Goal: Task Accomplishment & Management: Manage account settings

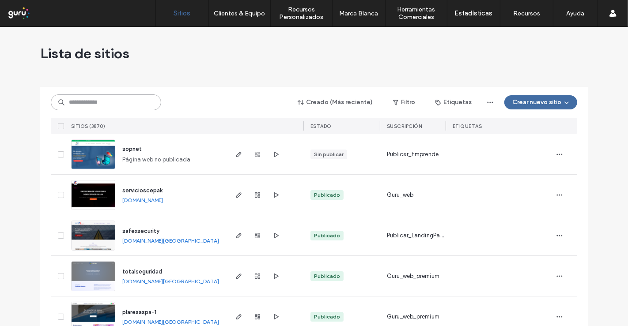
click at [96, 104] on input at bounding box center [106, 102] width 110 height 16
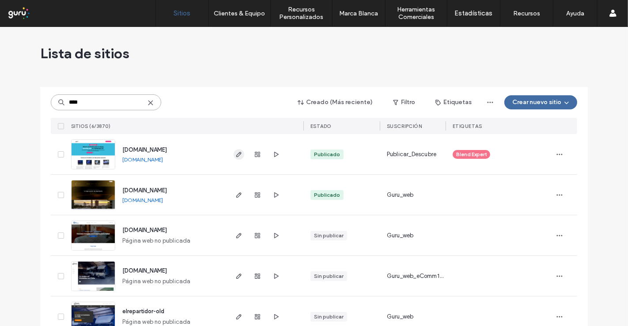
type input "****"
click at [236, 152] on icon "button" at bounding box center [238, 154] width 7 height 7
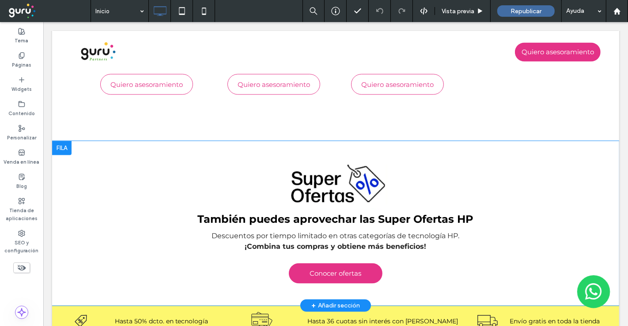
scroll to position [1068, 0]
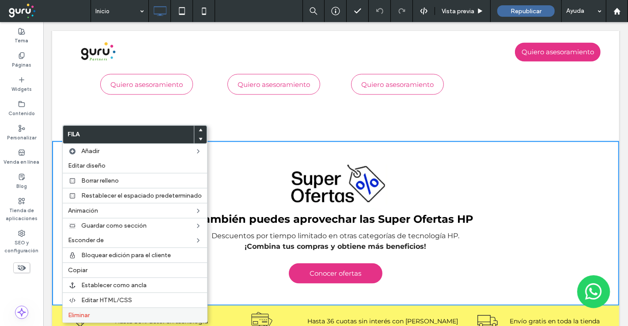
click at [92, 312] on label "Eliminar" at bounding box center [135, 316] width 134 height 8
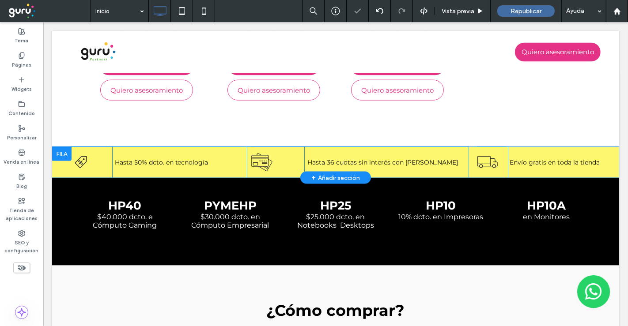
scroll to position [1074, 0]
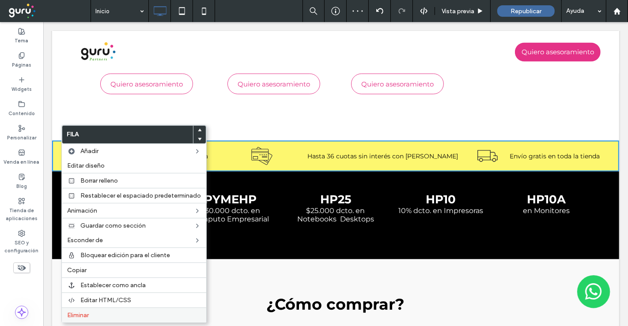
click at [81, 314] on span "Eliminar" at bounding box center [78, 316] width 22 height 8
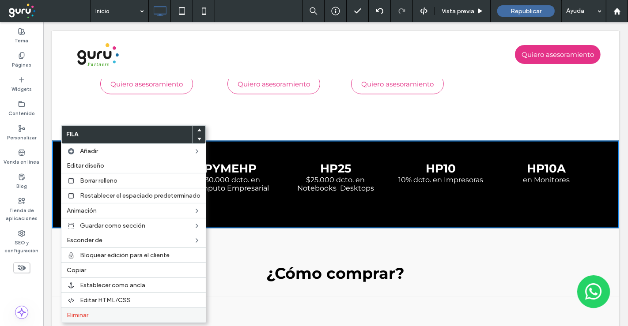
click at [102, 315] on label "Eliminar" at bounding box center [134, 316] width 134 height 8
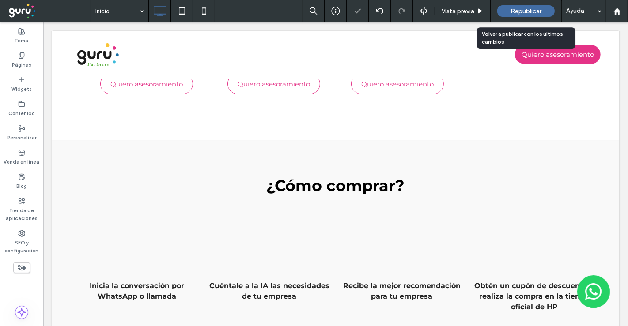
click at [538, 9] on span "Republicar" at bounding box center [525, 12] width 31 height 8
